Goal: Information Seeking & Learning: Find specific page/section

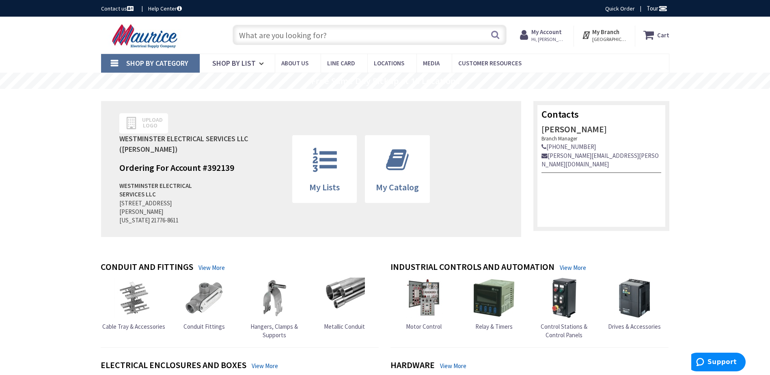
click at [326, 33] on input "text" at bounding box center [370, 35] width 274 height 20
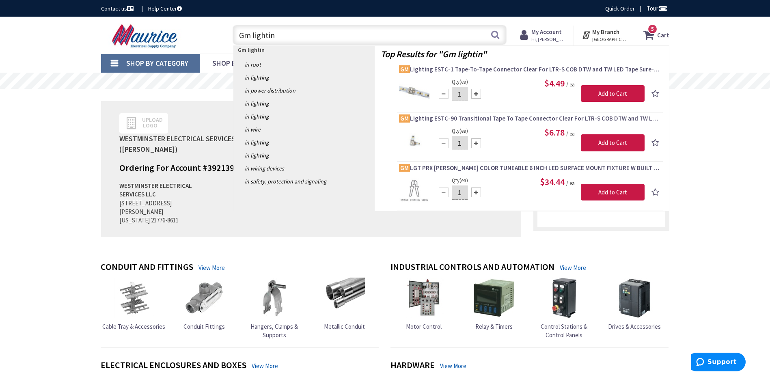
type input "Gm lighting"
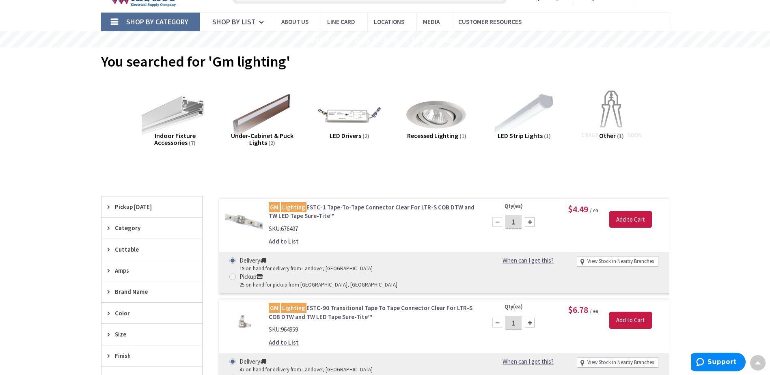
scroll to position [42, 0]
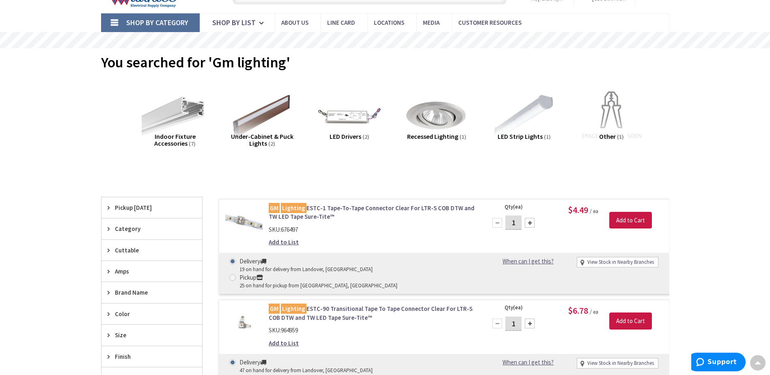
click at [354, 136] on span "LED Drivers" at bounding box center [346, 136] width 32 height 8
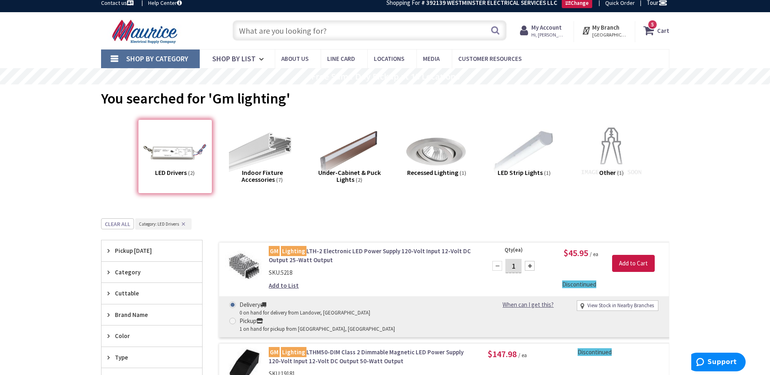
scroll to position [0, 0]
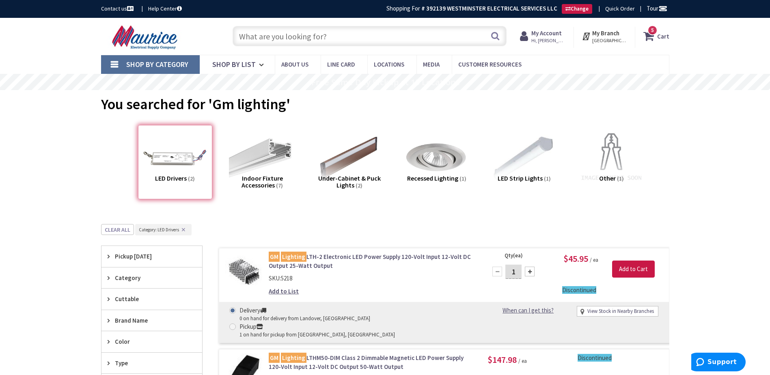
click at [306, 45] on input "text" at bounding box center [370, 36] width 274 height 20
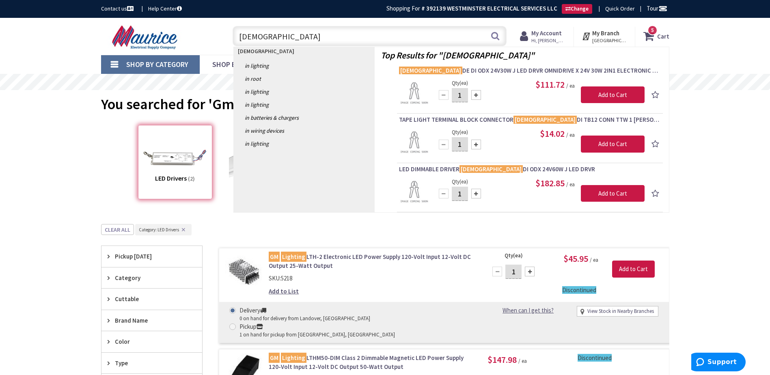
type input "Diod"
